Goal: Information Seeking & Learning: Learn about a topic

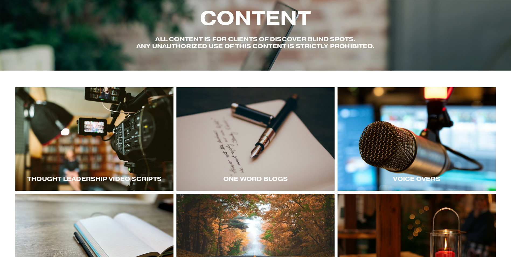
scroll to position [67, 0]
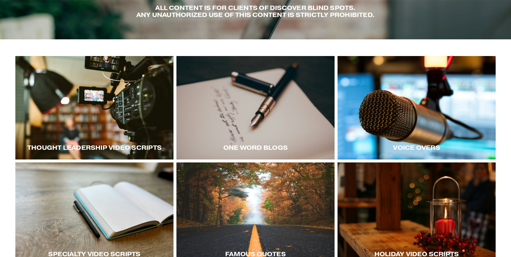
click at [133, 111] on div at bounding box center [94, 108] width 158 height 104
click at [383, 104] on div at bounding box center [417, 108] width 158 height 104
click at [394, 111] on div at bounding box center [417, 108] width 158 height 104
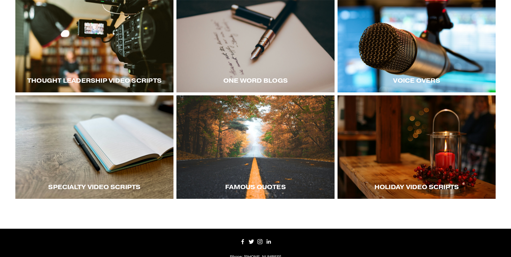
scroll to position [135, 0]
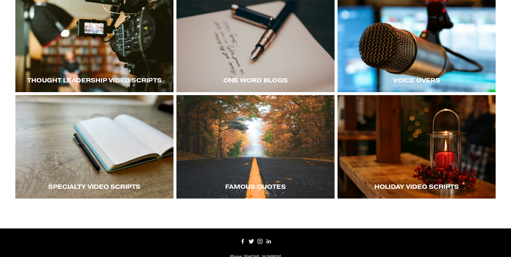
click at [84, 136] on div at bounding box center [94, 147] width 158 height 104
click at [439, 158] on div at bounding box center [417, 147] width 158 height 104
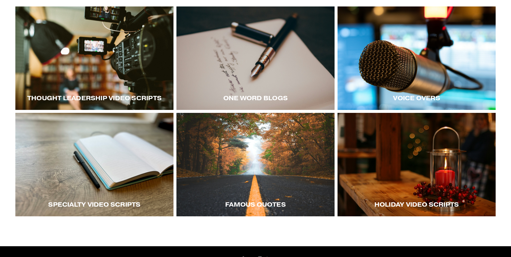
scroll to position [108, 0]
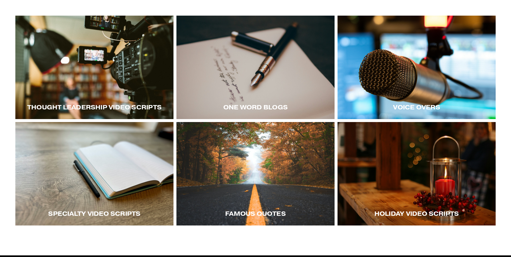
click at [128, 147] on div at bounding box center [94, 174] width 158 height 104
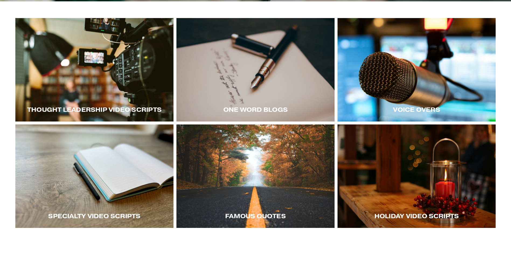
scroll to position [94, 0]
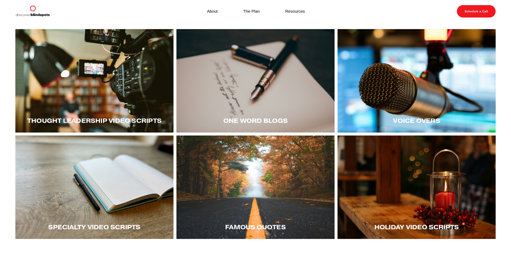
click at [271, 193] on div at bounding box center [256, 188] width 158 height 104
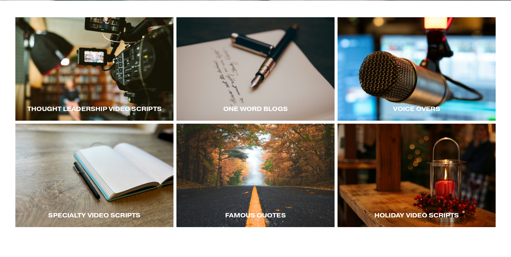
scroll to position [135, 0]
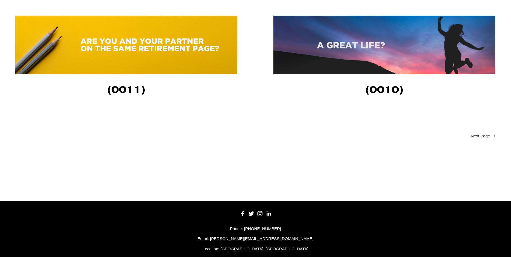
scroll to position [1283, 0]
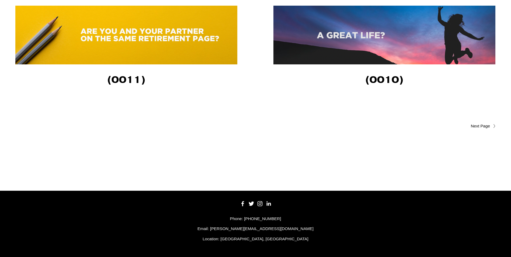
click at [481, 125] on span "Older Posts" at bounding box center [470, 126] width 41 height 6
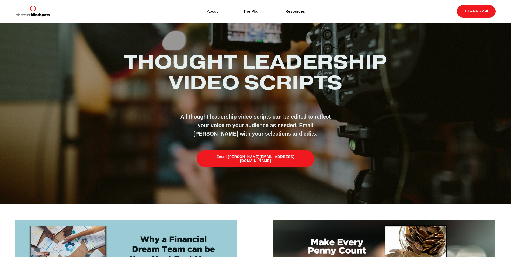
scroll to position [0, 0]
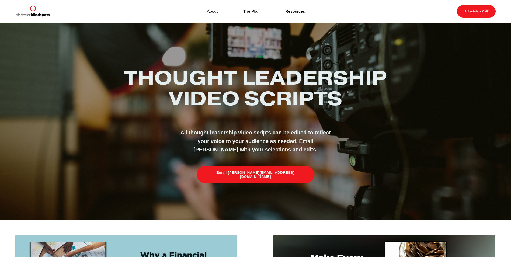
click at [293, 11] on link "Resources" at bounding box center [295, 11] width 20 height 7
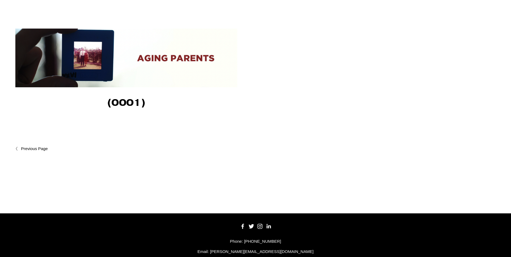
scroll to position [674, 0]
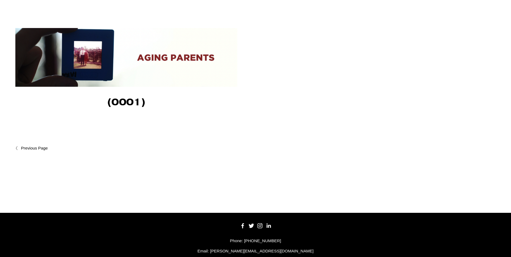
click at [30, 152] on link "Newer Posts" at bounding box center [135, 148] width 240 height 6
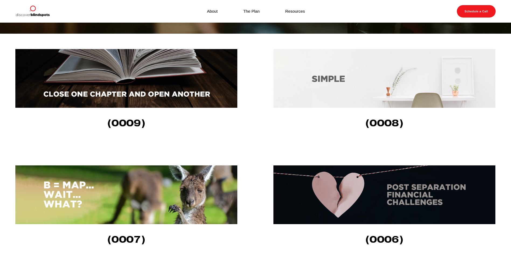
scroll to position [135, 0]
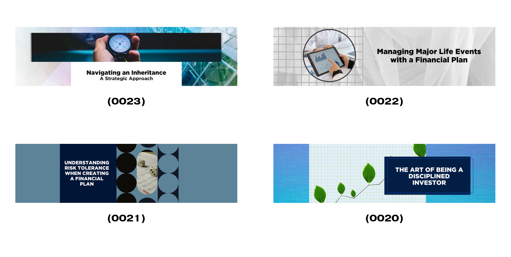
scroll to position [512, 0]
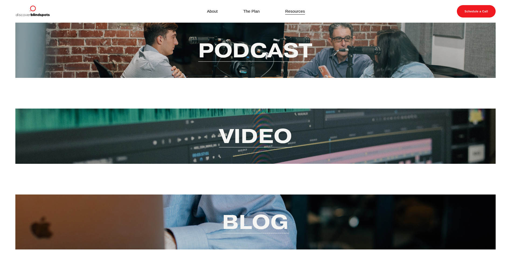
click at [214, 12] on link "About" at bounding box center [212, 11] width 11 height 7
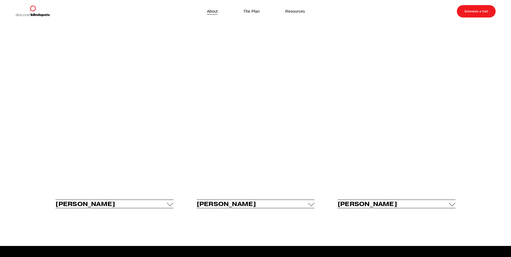
scroll to position [376, 0]
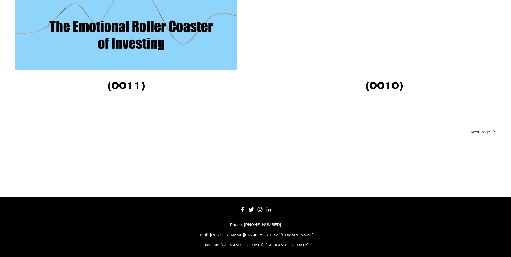
scroll to position [1892, 0]
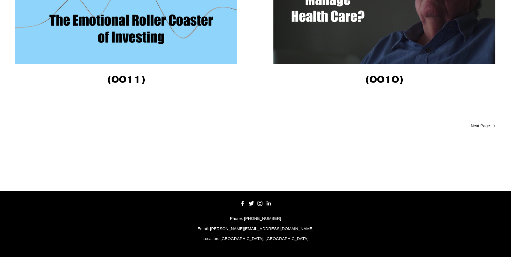
click at [476, 124] on span "Older Posts" at bounding box center [470, 126] width 41 height 6
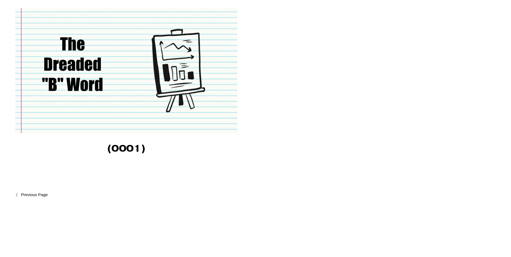
scroll to position [917, 0]
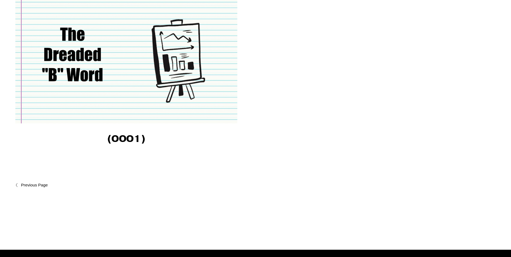
drag, startPoint x: 44, startPoint y: 188, endPoint x: 99, endPoint y: 197, distance: 56.0
click at [43, 188] on span "Newer Posts" at bounding box center [46, 185] width 50 height 6
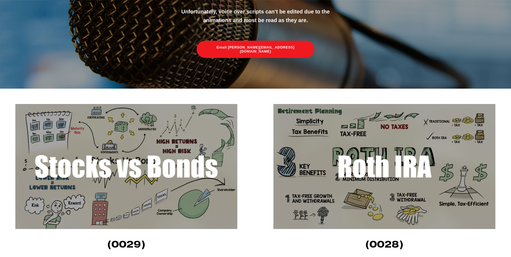
scroll to position [135, 0]
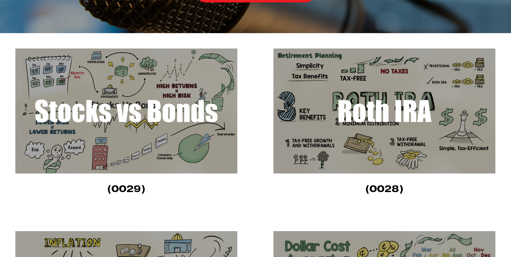
click at [129, 122] on img at bounding box center [126, 111] width 222 height 125
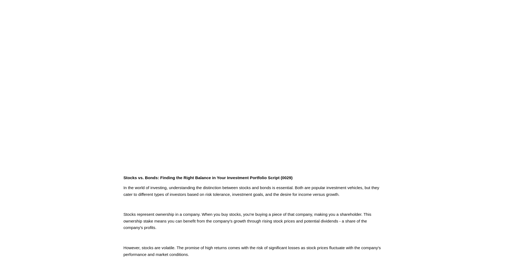
scroll to position [54, 0]
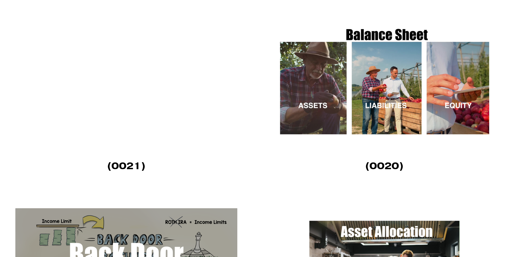
scroll to position [890, 0]
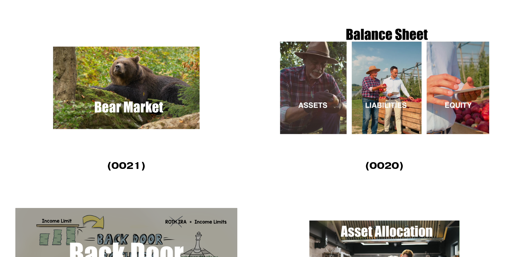
click at [352, 102] on img at bounding box center [385, 87] width 222 height 125
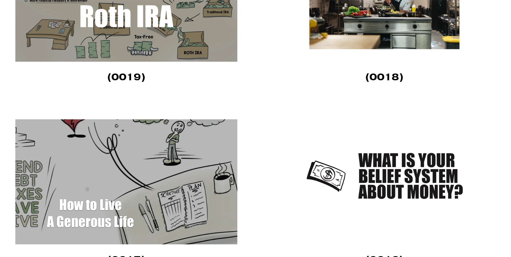
scroll to position [1186, 0]
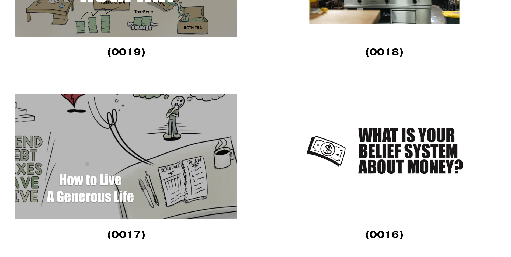
click at [193, 144] on img at bounding box center [126, 156] width 222 height 125
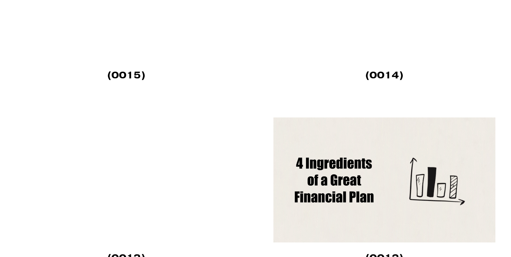
scroll to position [1537, 0]
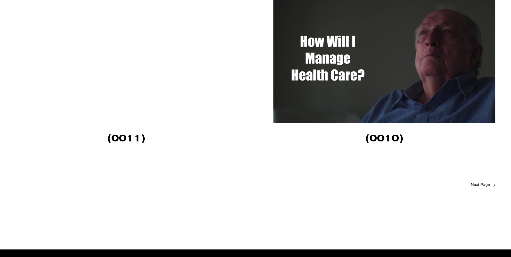
scroll to position [1887, 0]
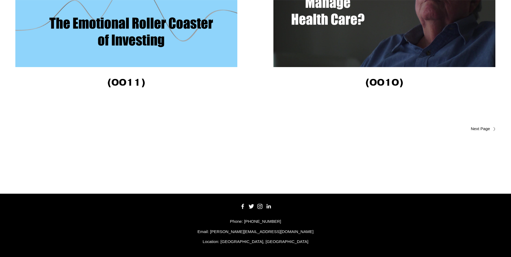
click at [480, 128] on span "Older Posts" at bounding box center [470, 129] width 41 height 6
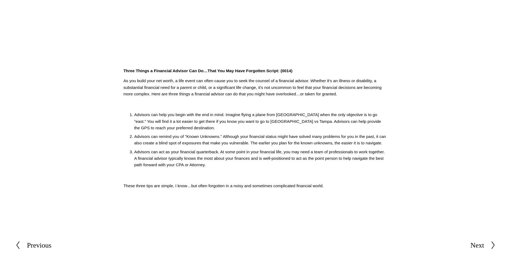
scroll to position [135, 0]
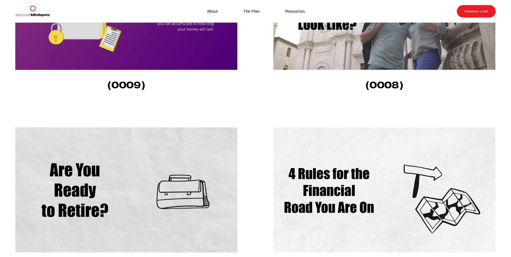
scroll to position [216, 0]
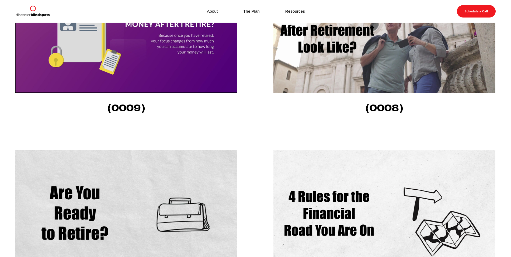
click at [377, 195] on img at bounding box center [385, 212] width 222 height 125
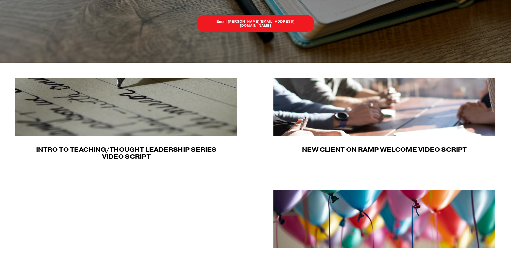
scroll to position [189, 0]
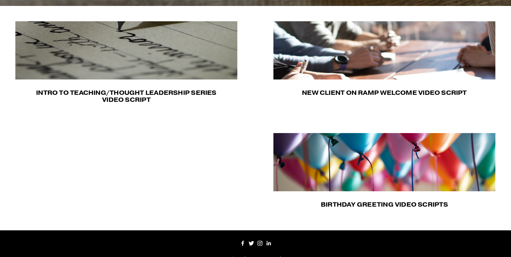
click at [323, 58] on img at bounding box center [385, 50] width 222 height 58
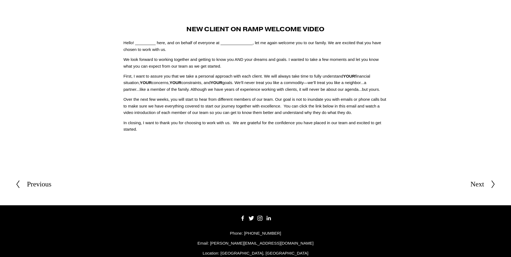
scroll to position [27, 0]
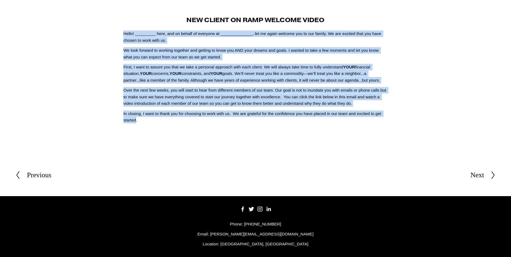
drag, startPoint x: 137, startPoint y: 122, endPoint x: 117, endPoint y: 36, distance: 88.7
click at [117, 36] on article "Aug 29 Written By Fletcher Riddle New Client On Ramp Welcome Video Hello! _____…" at bounding box center [255, 75] width 511 height 159
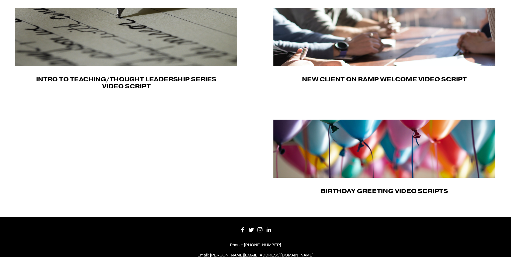
scroll to position [216, 0]
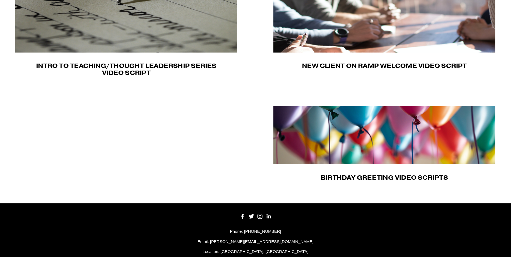
click at [299, 141] on img at bounding box center [385, 135] width 222 height 58
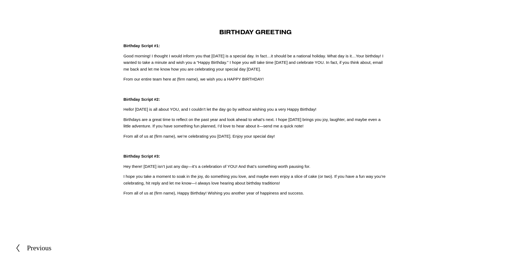
scroll to position [13, 0]
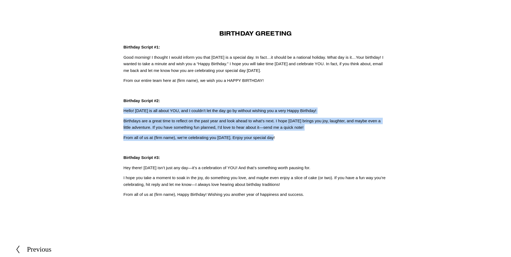
drag, startPoint x: 264, startPoint y: 134, endPoint x: 124, endPoint y: 111, distance: 141.3
click at [124, 111] on div "Birthday Greeting Birthday Script #1: Good morning! I thought I would inform yo…" at bounding box center [255, 114] width 264 height 168
